Goal: Navigation & Orientation: Find specific page/section

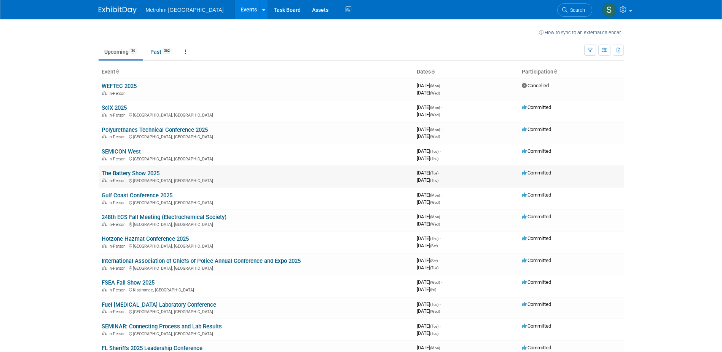
click at [127, 171] on link "The Battery Show 2025" at bounding box center [131, 173] width 58 height 7
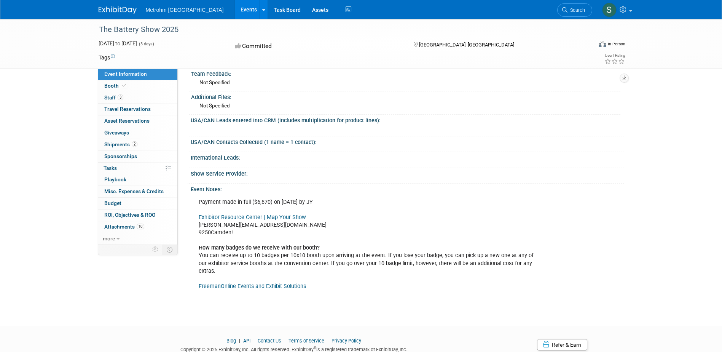
scroll to position [343, 0]
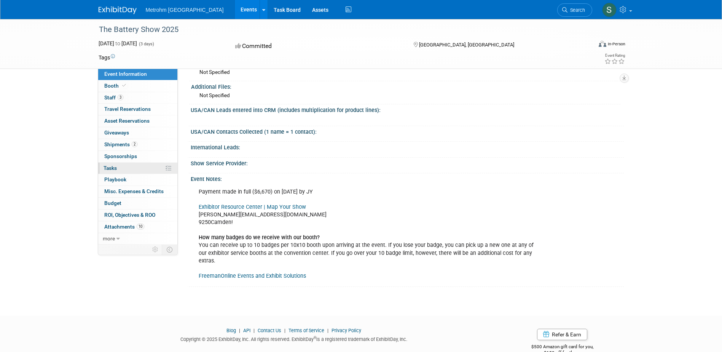
click at [127, 171] on link "0% Tasks 0%" at bounding box center [137, 168] width 79 height 11
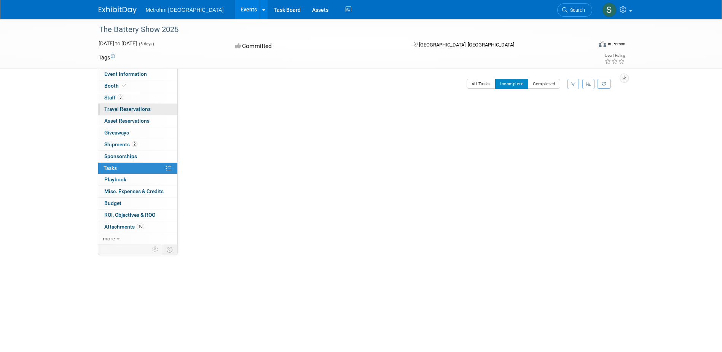
click at [129, 110] on span "Travel Reservations 0" at bounding box center [127, 109] width 46 height 6
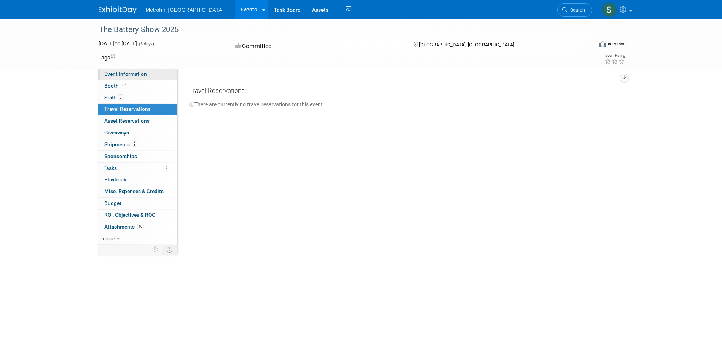
click at [127, 75] on span "Event Information" at bounding box center [125, 74] width 43 height 6
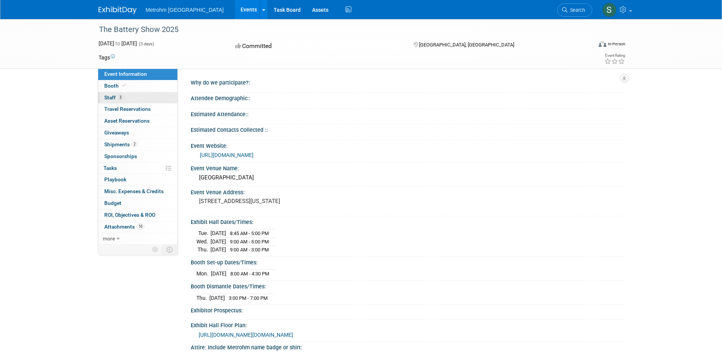
click at [120, 99] on span "3" at bounding box center [121, 97] width 6 height 6
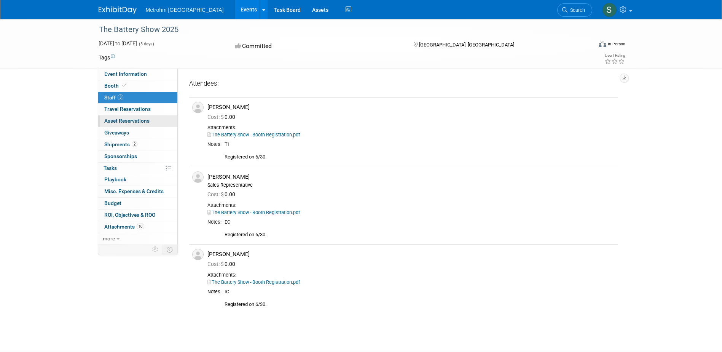
click at [134, 125] on link "0 Asset Reservations 0" at bounding box center [137, 120] width 79 height 11
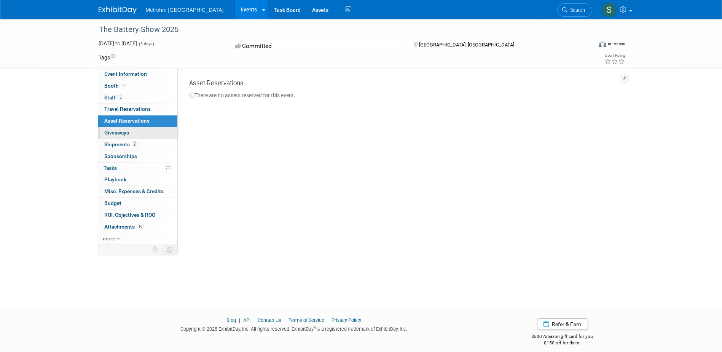
click at [127, 136] on link "0 Giveaways 0" at bounding box center [137, 132] width 79 height 11
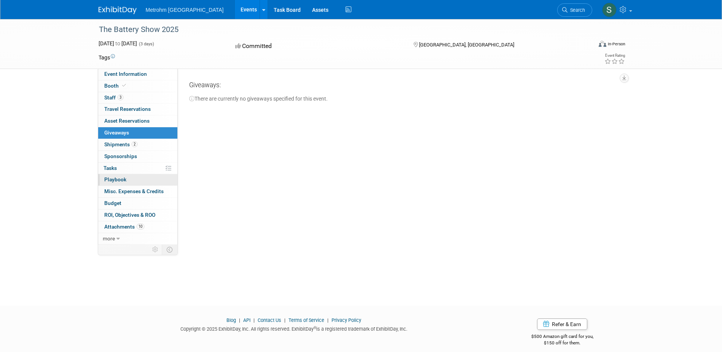
click at [129, 183] on link "0 Playbook 0" at bounding box center [137, 179] width 79 height 11
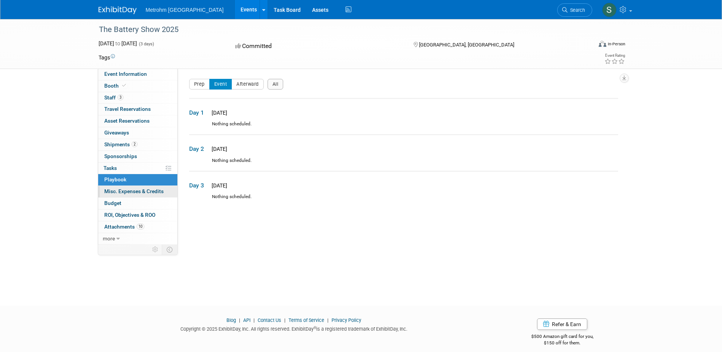
click at [131, 193] on span "Misc. Expenses & Credits 0" at bounding box center [133, 191] width 59 height 6
